Goal: Transaction & Acquisition: Subscribe to service/newsletter

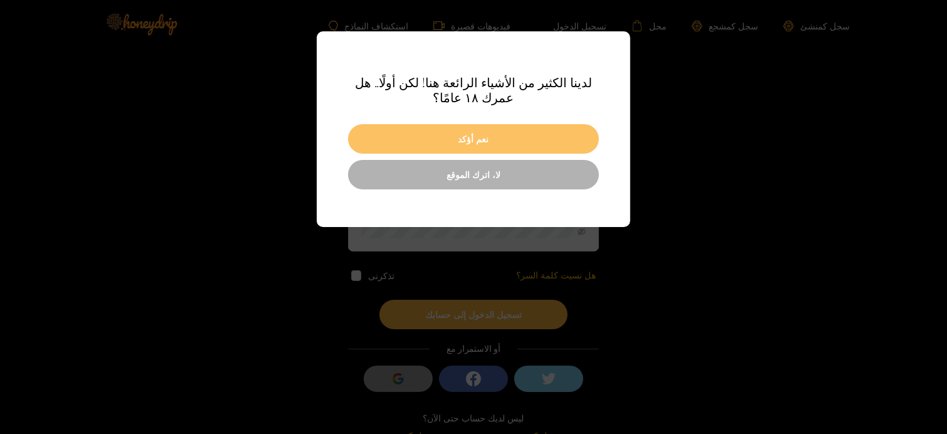
click at [527, 131] on button "نعم أؤكد" at bounding box center [473, 138] width 251 height 29
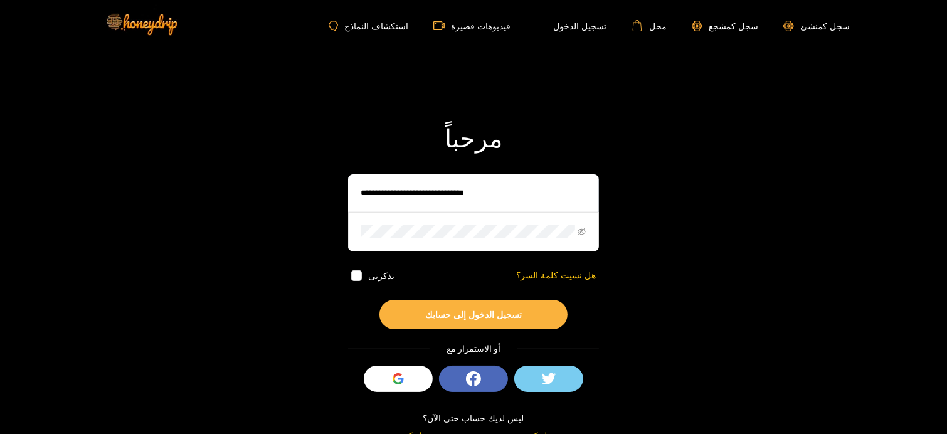
click at [447, 195] on input "text" at bounding box center [473, 193] width 251 height 38
click at [393, 381] on icon "button" at bounding box center [397, 378] width 11 height 11
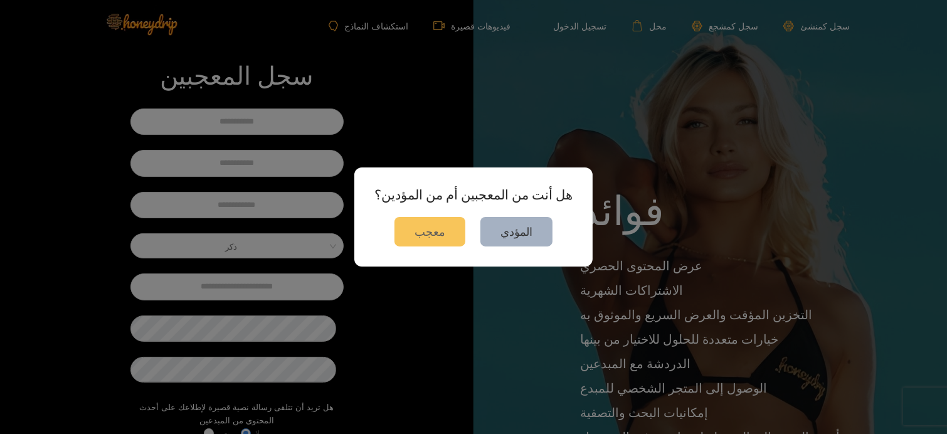
click at [453, 233] on button "معجب" at bounding box center [429, 231] width 71 height 29
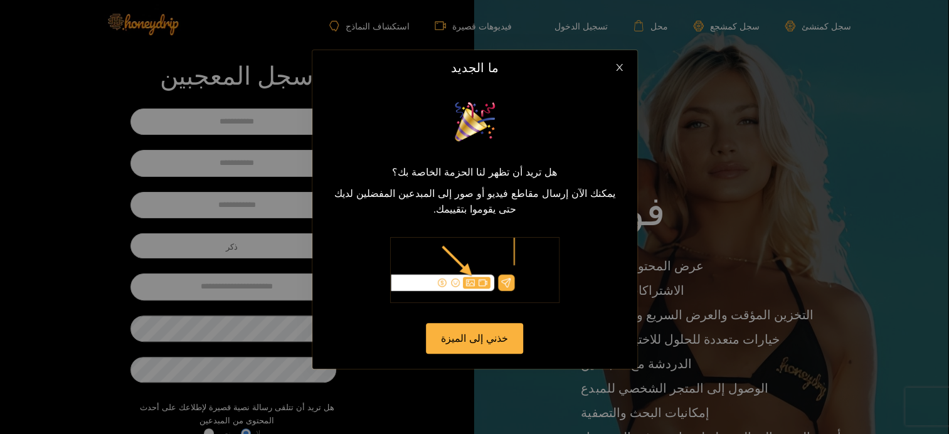
click at [615, 72] on icon "يغلق" at bounding box center [618, 67] width 9 height 9
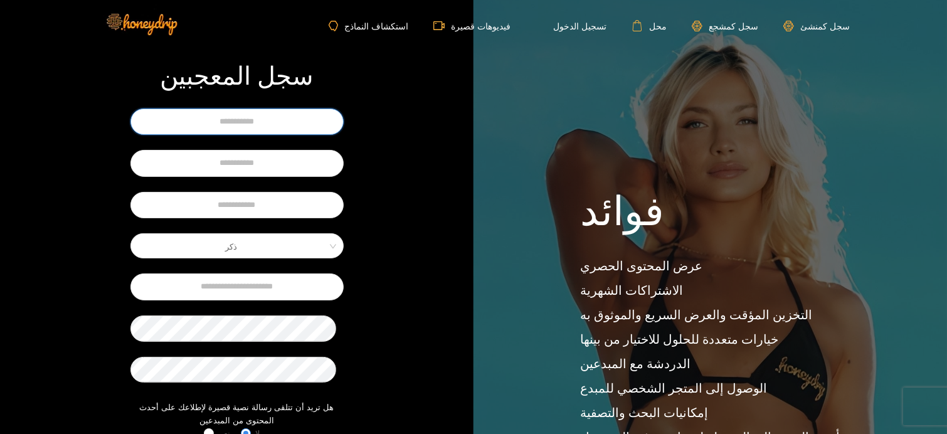
click at [292, 128] on input "text" at bounding box center [236, 121] width 213 height 26
click at [260, 119] on input "**" at bounding box center [236, 121] width 213 height 26
type input "**"
click at [311, 155] on input "text" at bounding box center [236, 163] width 213 height 26
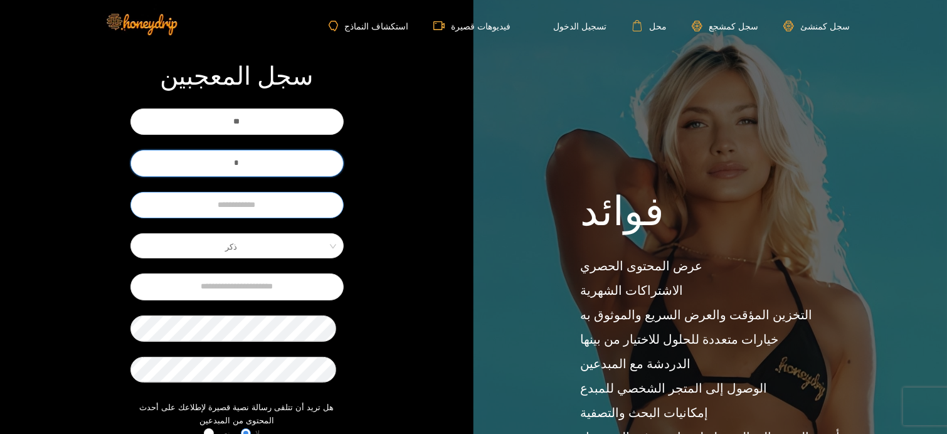
type input "*"
click at [266, 203] on input "text" at bounding box center [236, 205] width 213 height 26
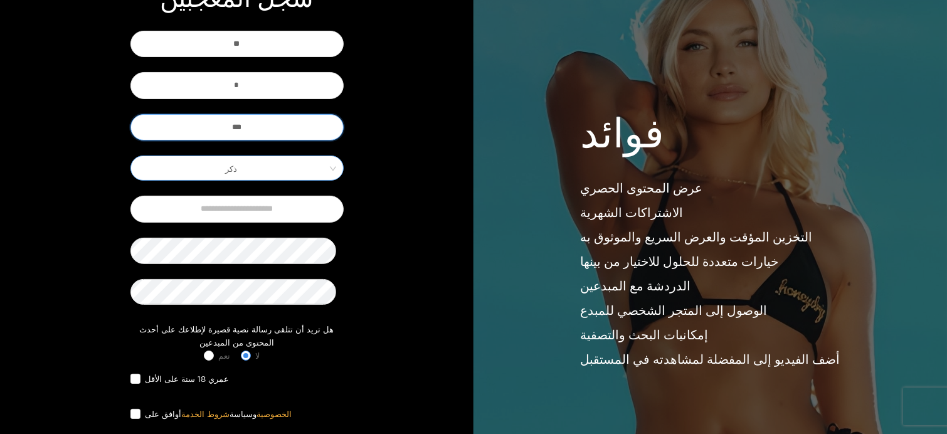
scroll to position [125, 0]
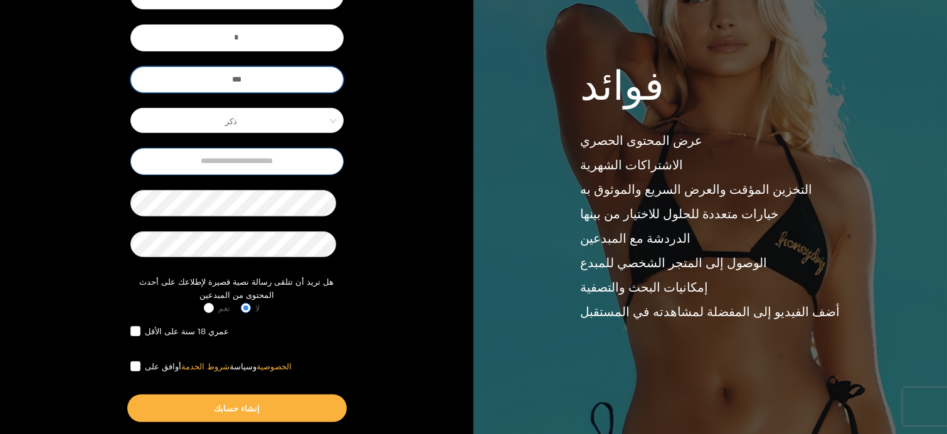
type input "***"
click at [227, 163] on input "text" at bounding box center [236, 161] width 213 height 26
type input "**********"
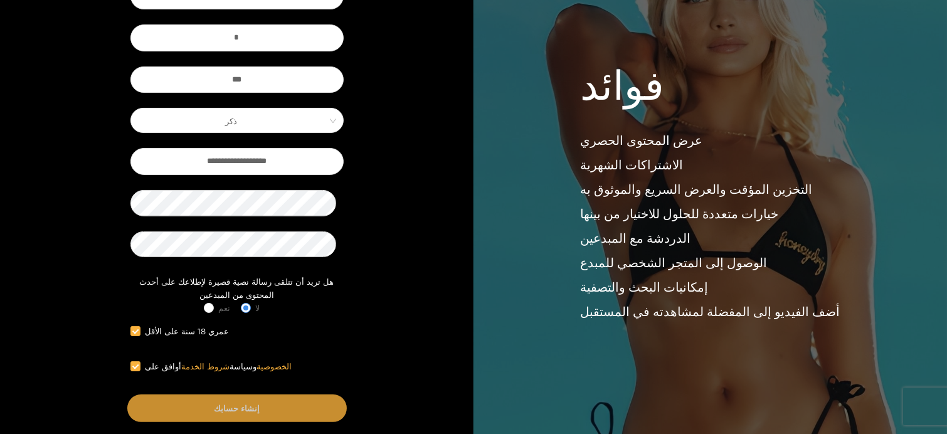
click at [276, 396] on button "إنشاء حسابك" at bounding box center [236, 408] width 219 height 28
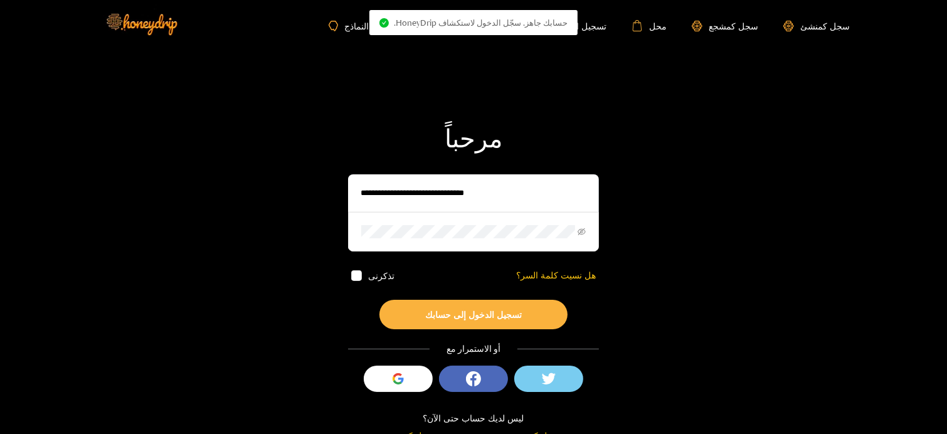
click at [464, 186] on input "text" at bounding box center [473, 193] width 251 height 38
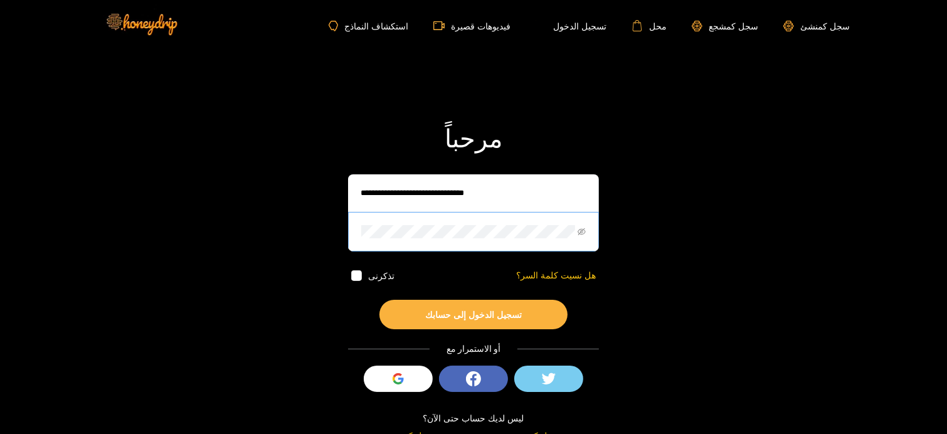
type input "***"
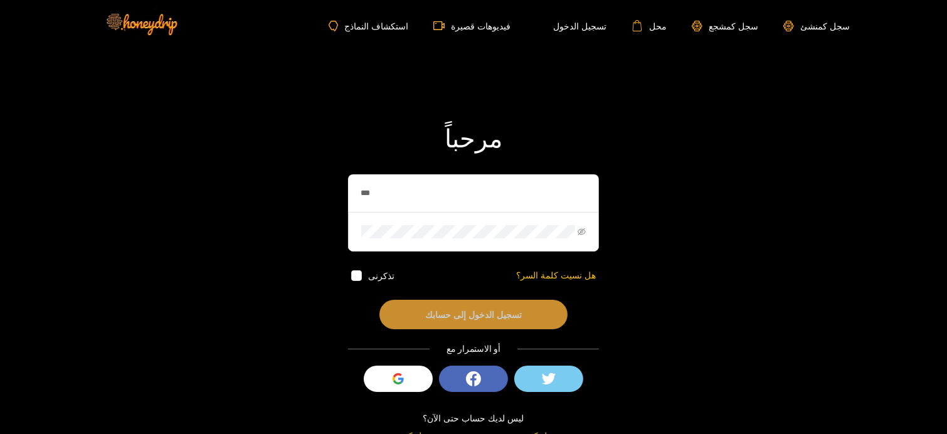
click at [465, 310] on font "تسجيل الدخول إلى حسابك" at bounding box center [473, 314] width 97 height 9
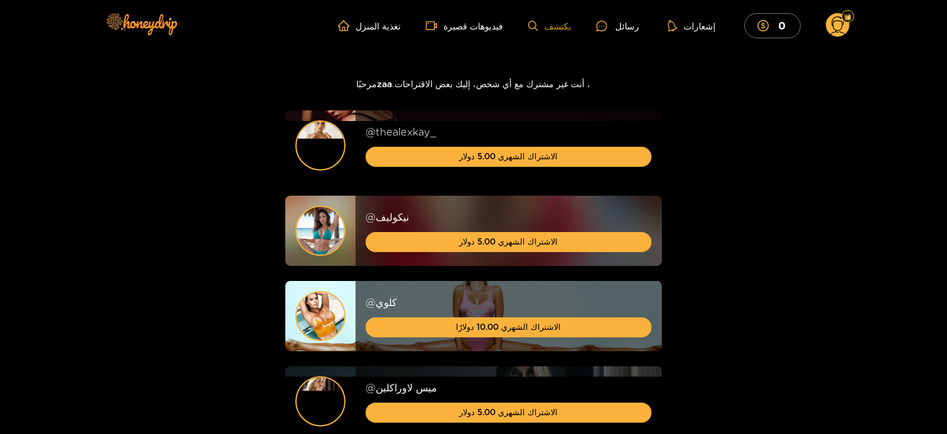
click at [571, 24] on font "يكتشف" at bounding box center [557, 25] width 27 height 9
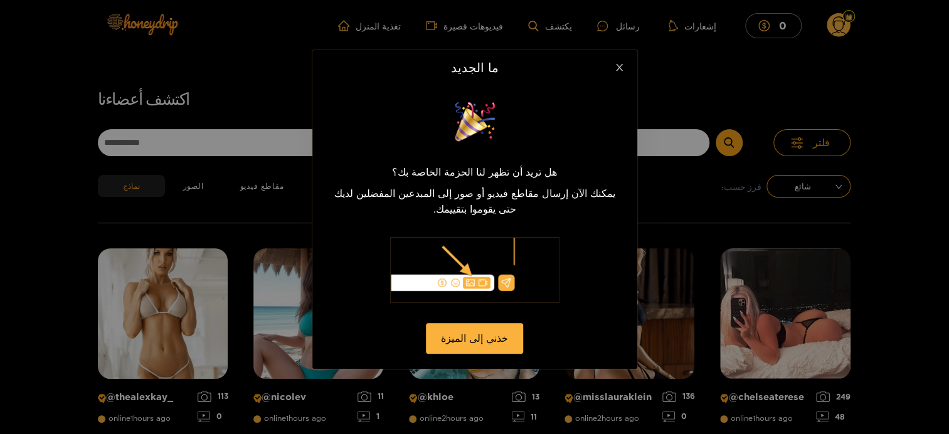
click at [618, 71] on icon "يغلق" at bounding box center [618, 67] width 9 height 9
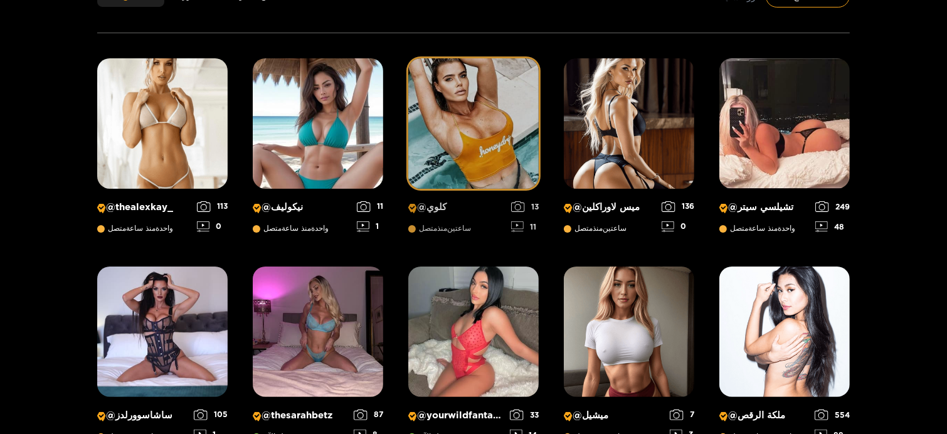
scroll to position [206, 0]
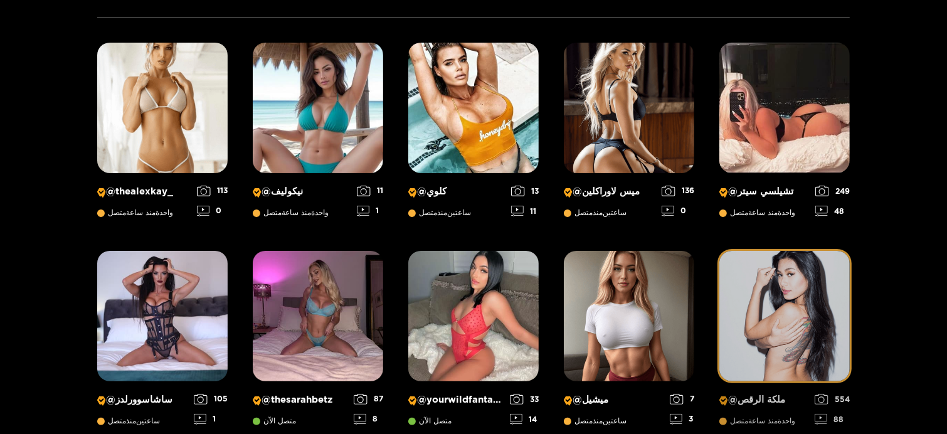
click at [813, 280] on img at bounding box center [784, 316] width 130 height 130
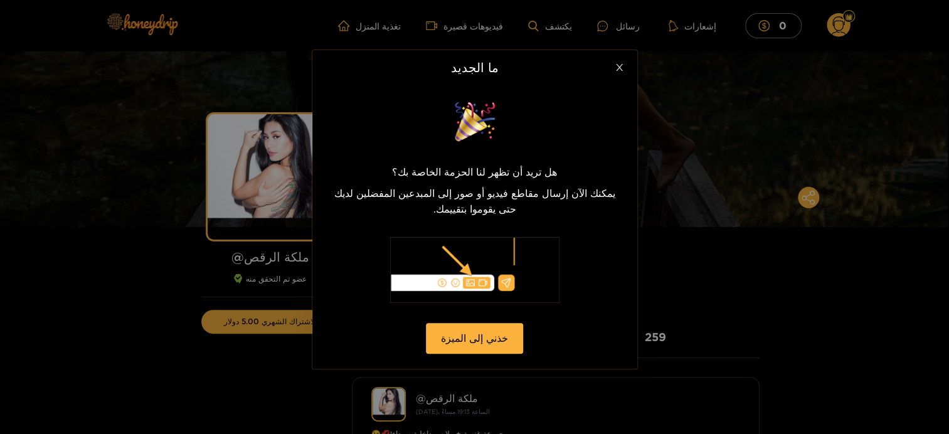
click at [616, 72] on icon "يغلق" at bounding box center [618, 67] width 9 height 9
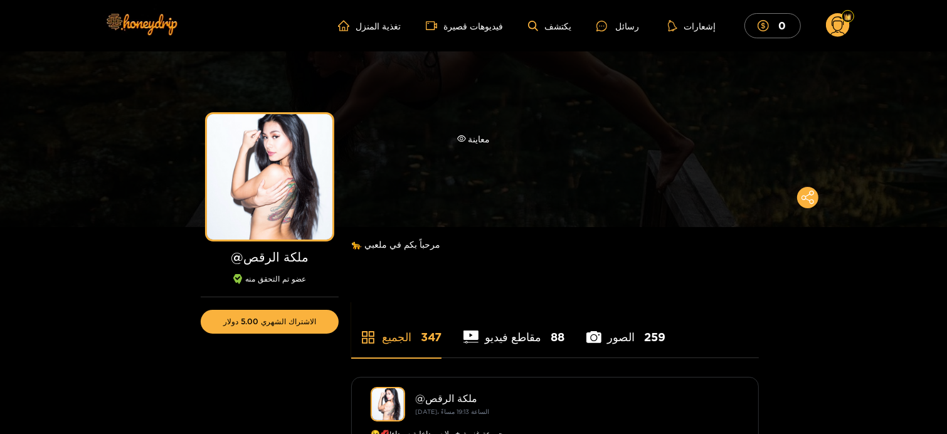
click at [460, 165] on div "معاينة" at bounding box center [473, 139] width 947 height 176
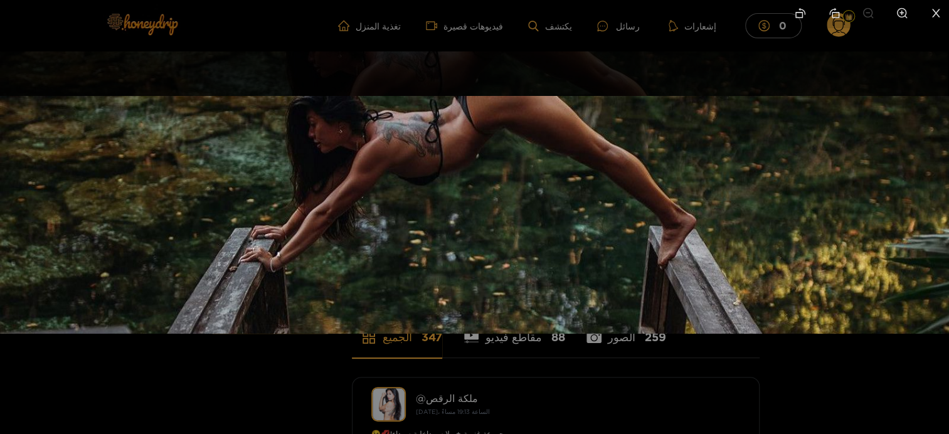
click at [461, 167] on img at bounding box center [474, 214] width 949 height 237
click at [596, 382] on div at bounding box center [474, 217] width 949 height 434
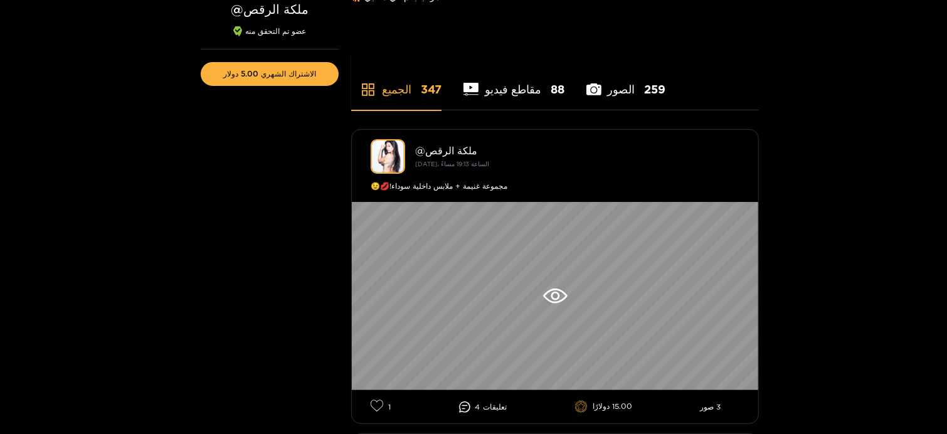
scroll to position [251, 0]
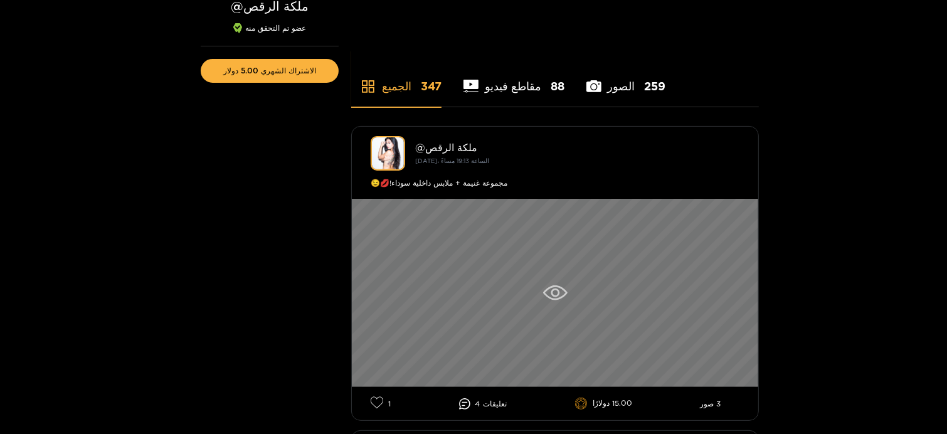
click at [545, 287] on icon at bounding box center [555, 292] width 24 height 15
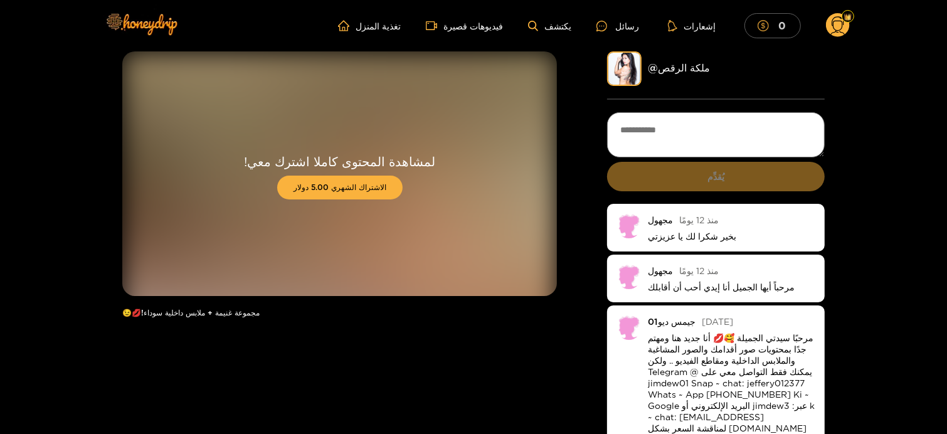
click at [773, 28] on span "دولار" at bounding box center [766, 25] width 18 height 11
click at [840, 29] on icon at bounding box center [838, 27] width 14 height 22
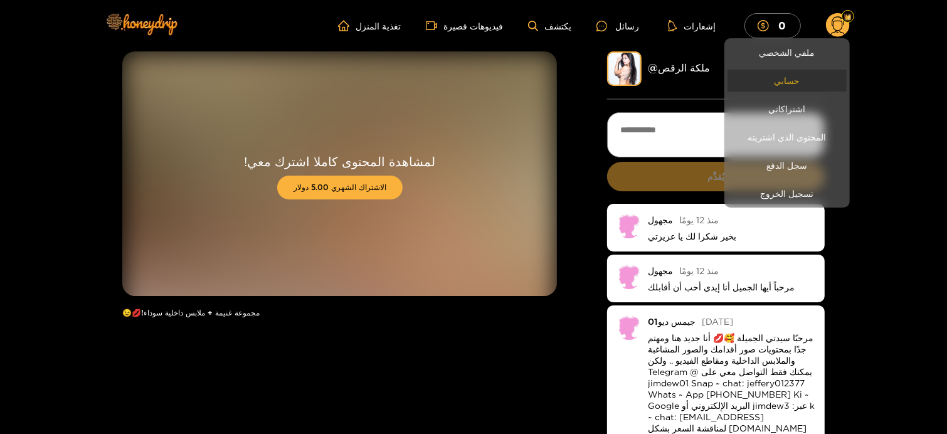
click at [793, 75] on link "حسابي" at bounding box center [786, 81] width 119 height 22
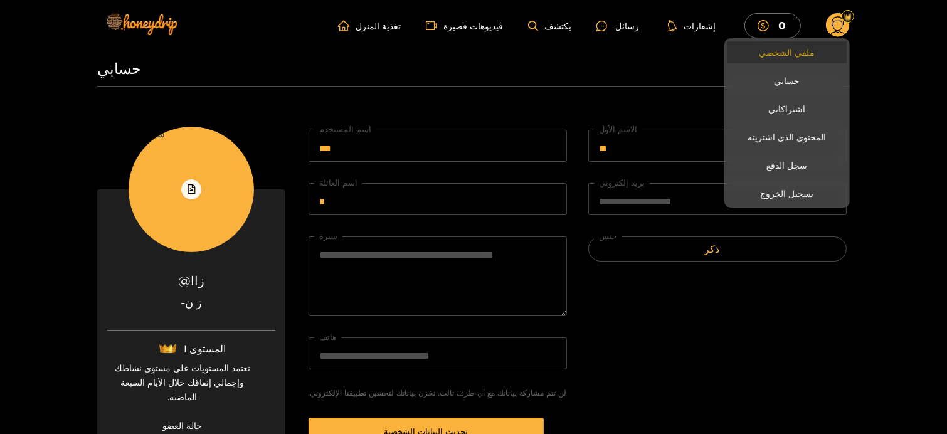
click at [789, 53] on font "ملفي الشخصي" at bounding box center [787, 52] width 56 height 9
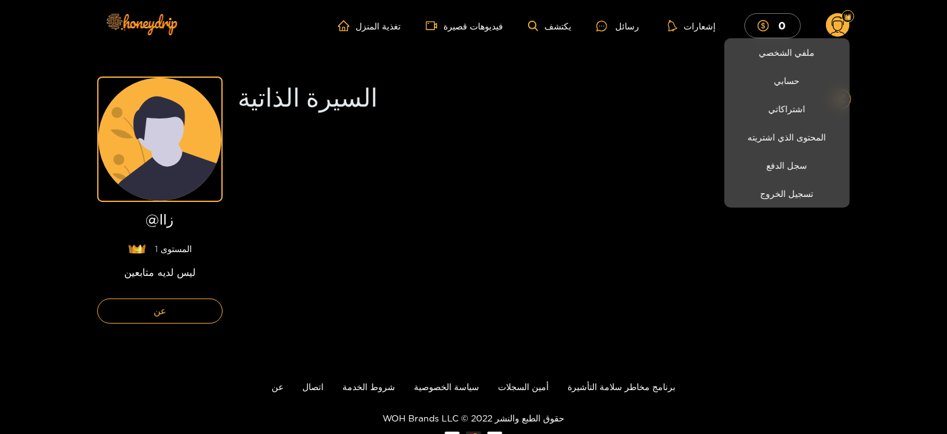
click at [759, 24] on div at bounding box center [473, 217] width 947 height 434
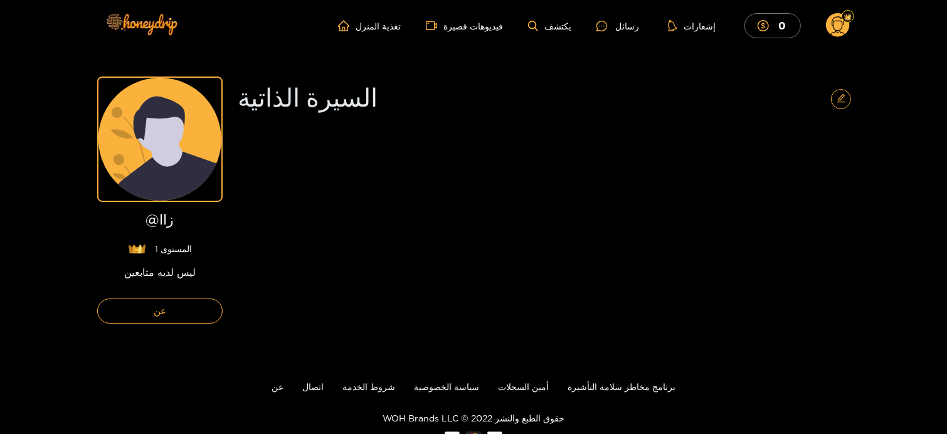
click at [759, 24] on icon "دولار" at bounding box center [762, 25] width 11 height 11
click at [156, 31] on img at bounding box center [141, 23] width 88 height 53
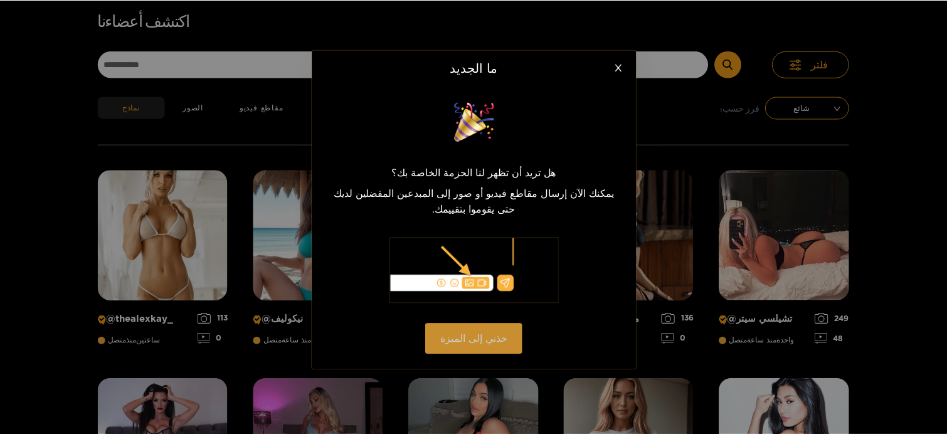
scroll to position [80, 0]
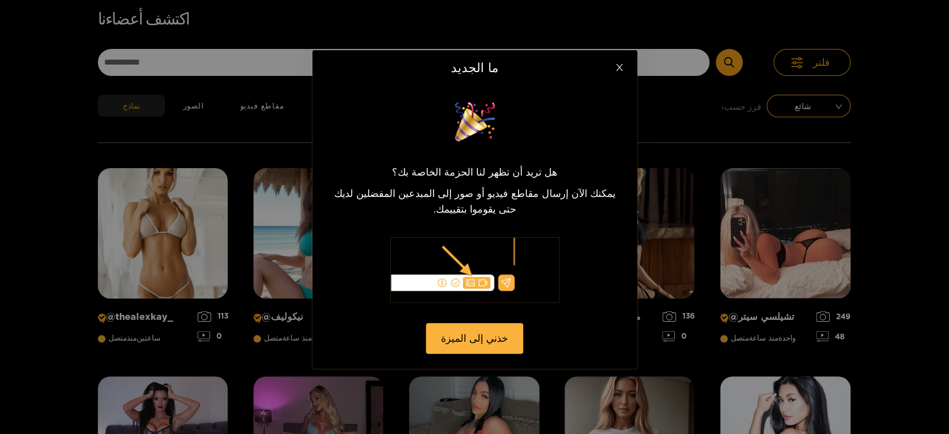
click at [621, 72] on icon "يغلق" at bounding box center [618, 67] width 9 height 9
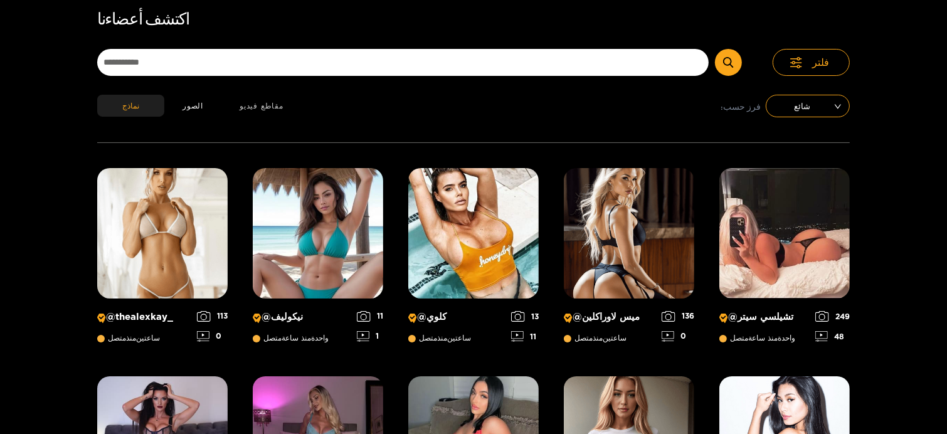
click at [239, 102] on font "مقاطع فيديو" at bounding box center [261, 106] width 44 height 8
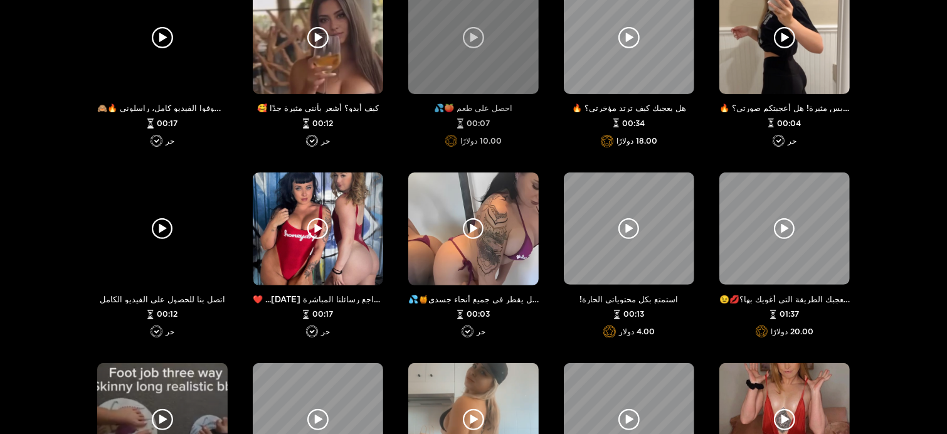
scroll to position [268, 0]
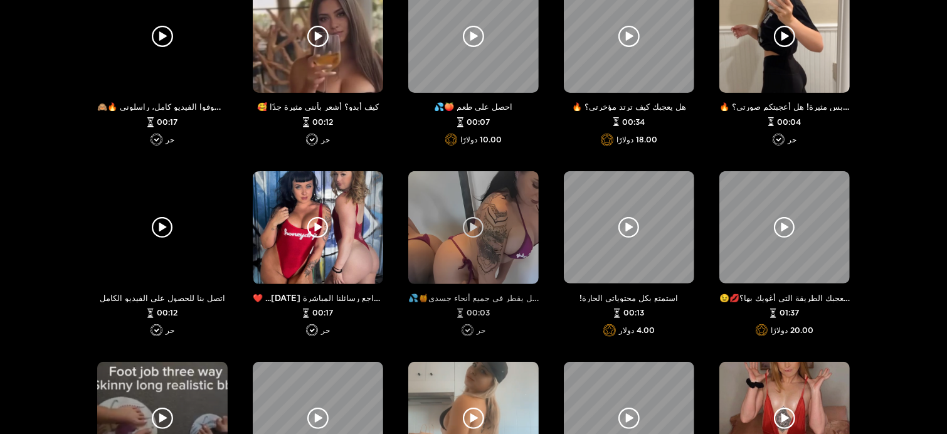
click at [475, 223] on icon at bounding box center [473, 227] width 21 height 21
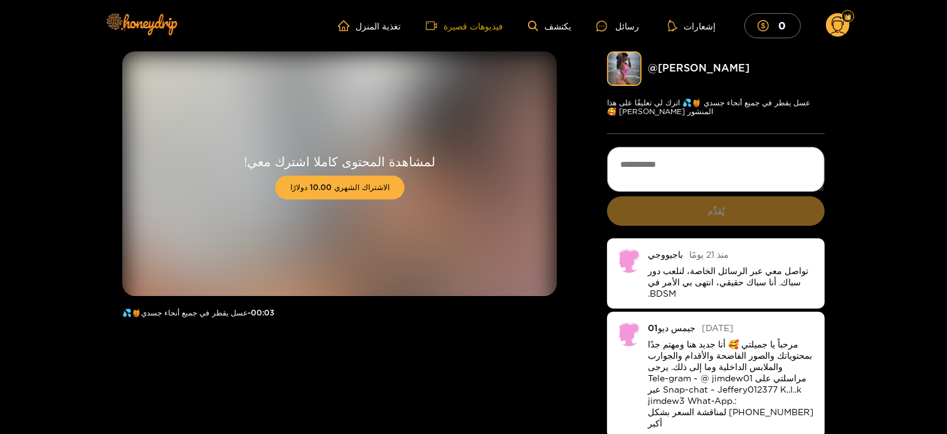
click at [494, 28] on font "فيديوهات قصيرة" at bounding box center [473, 25] width 60 height 9
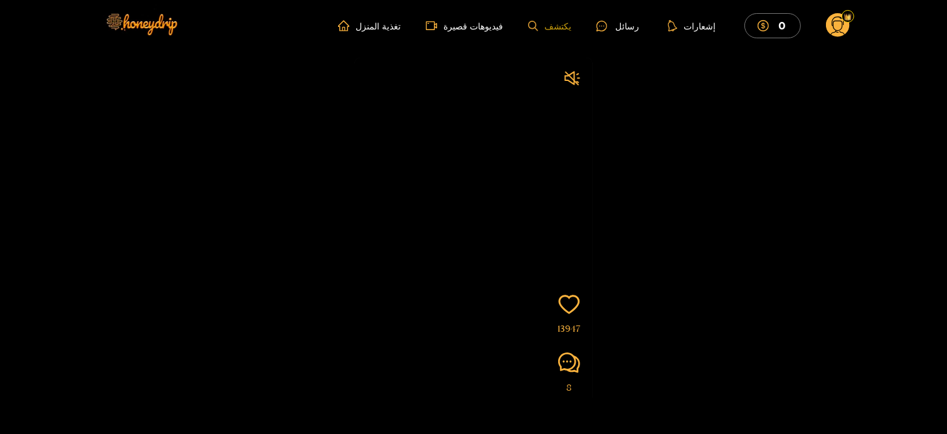
click at [571, 25] on font "يكتشف" at bounding box center [557, 25] width 27 height 9
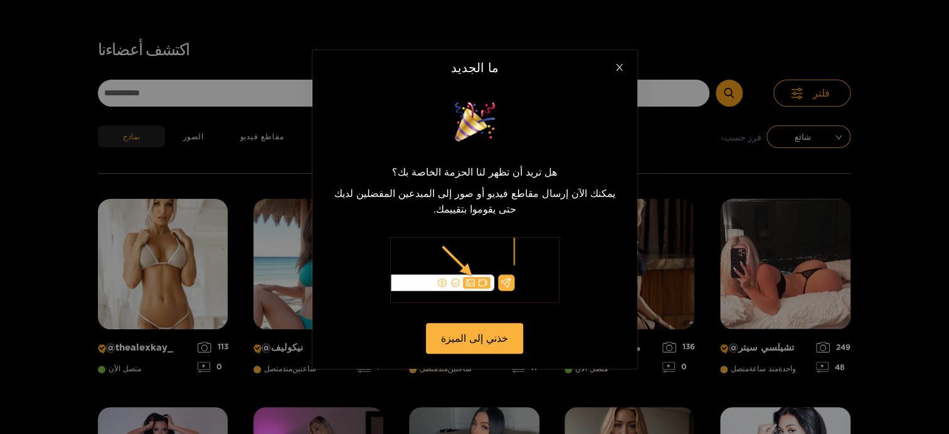
click at [621, 72] on icon "يغلق" at bounding box center [618, 67] width 9 height 9
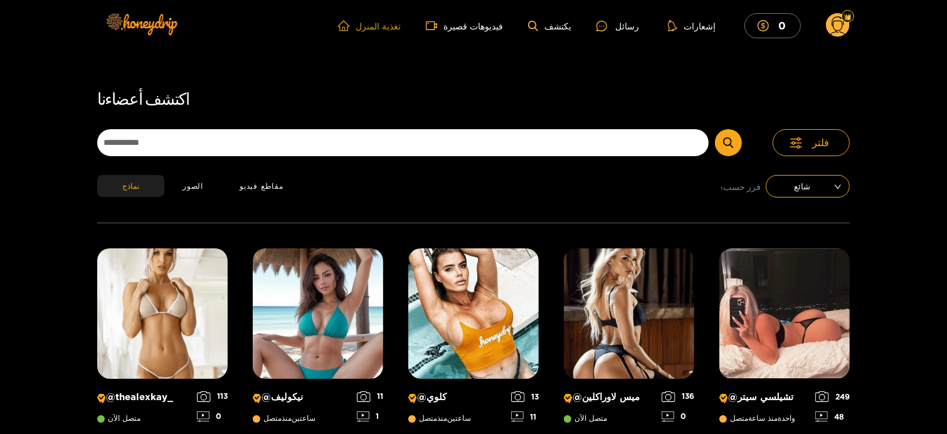
click at [401, 24] on font "تغذية المنزل" at bounding box center [377, 25] width 45 height 9
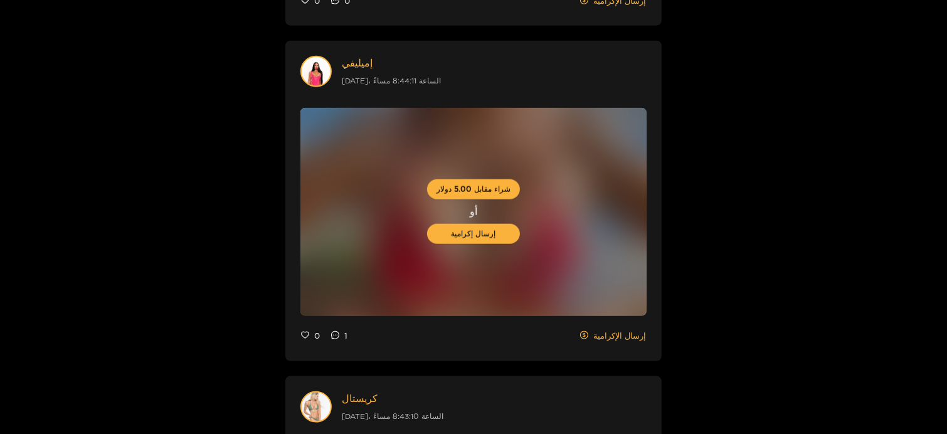
scroll to position [1191, 0]
